Goal: Check status

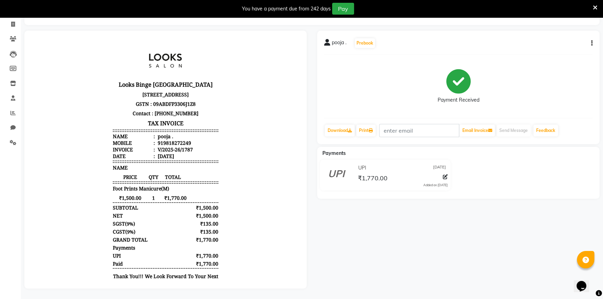
click at [595, 8] on icon at bounding box center [594, 8] width 5 height 6
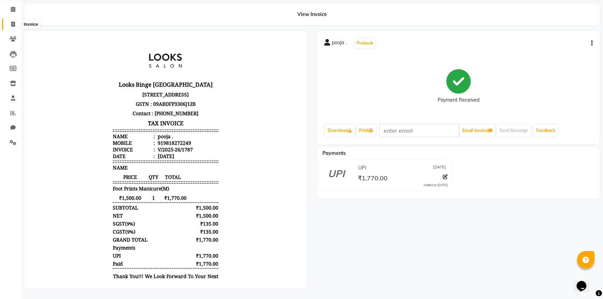
click at [10, 21] on span at bounding box center [13, 25] width 12 height 8
select select "service"
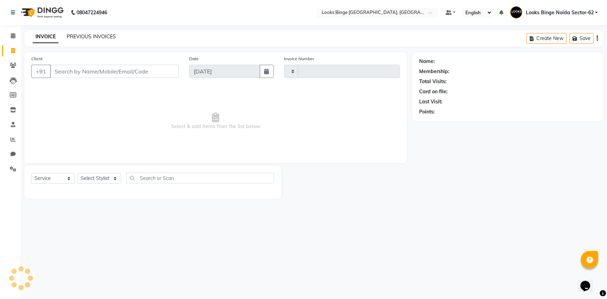
click at [97, 35] on link "PREVIOUS INVOICES" at bounding box center [91, 36] width 49 height 6
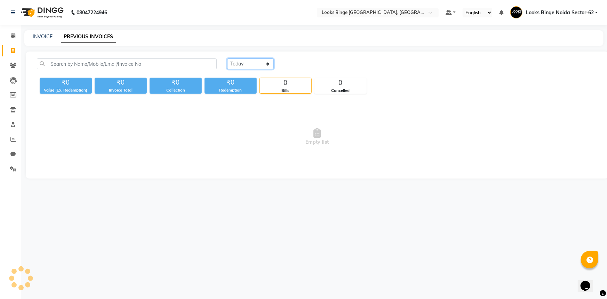
click at [250, 64] on select "[DATE] [DATE] Custom Range" at bounding box center [250, 63] width 47 height 11
select select "[DATE]"
click at [227, 58] on select "[DATE] [DATE] Custom Range" at bounding box center [250, 63] width 47 height 11
